Goal: Information Seeking & Learning: Stay updated

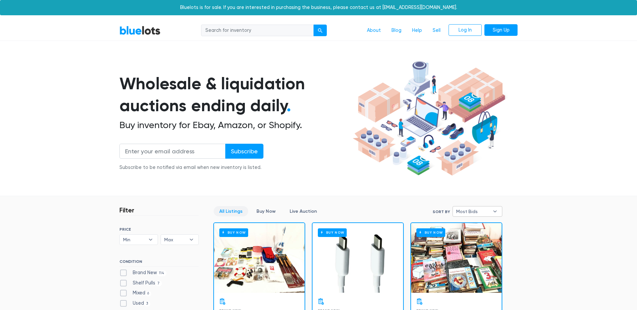
click at [479, 211] on span "Most Bids" at bounding box center [472, 211] width 33 height 10
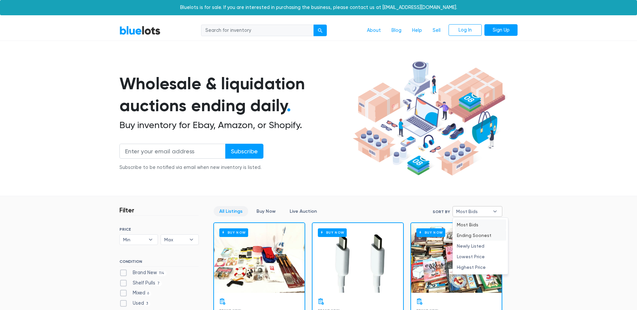
click at [478, 232] on li "Ending Soonest" at bounding box center [480, 235] width 52 height 11
select select "ending_soonest"
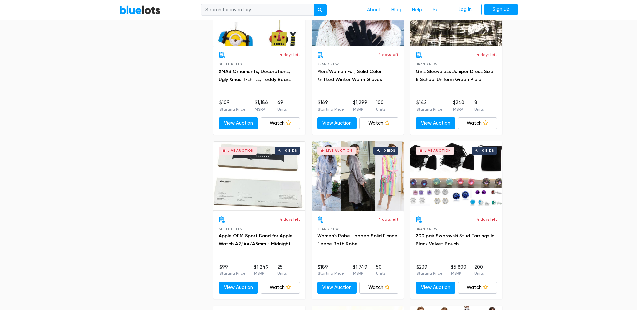
scroll to position [756, 0]
